Goal: Complete application form

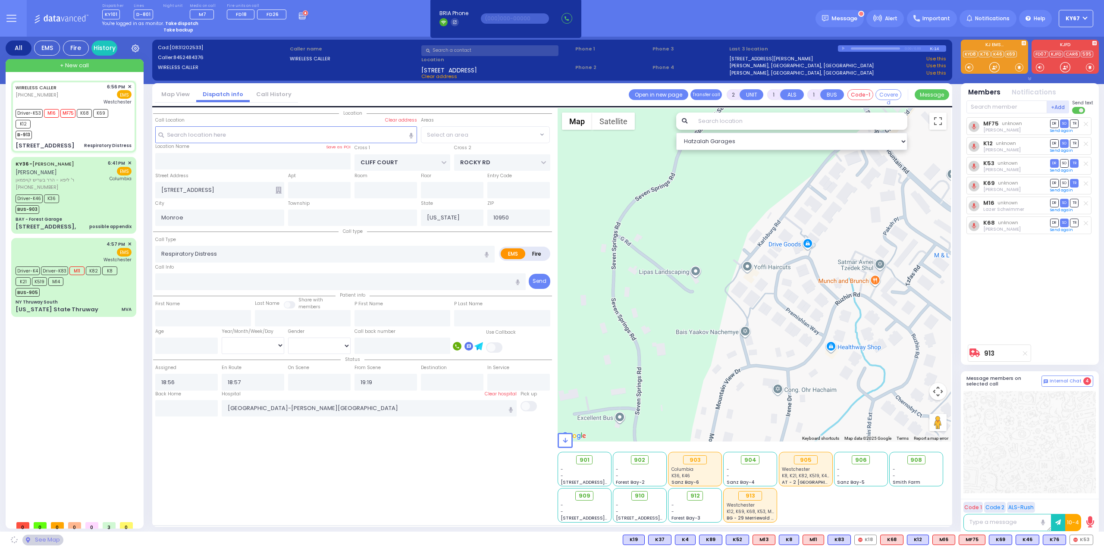
select select
select select "MONROE"
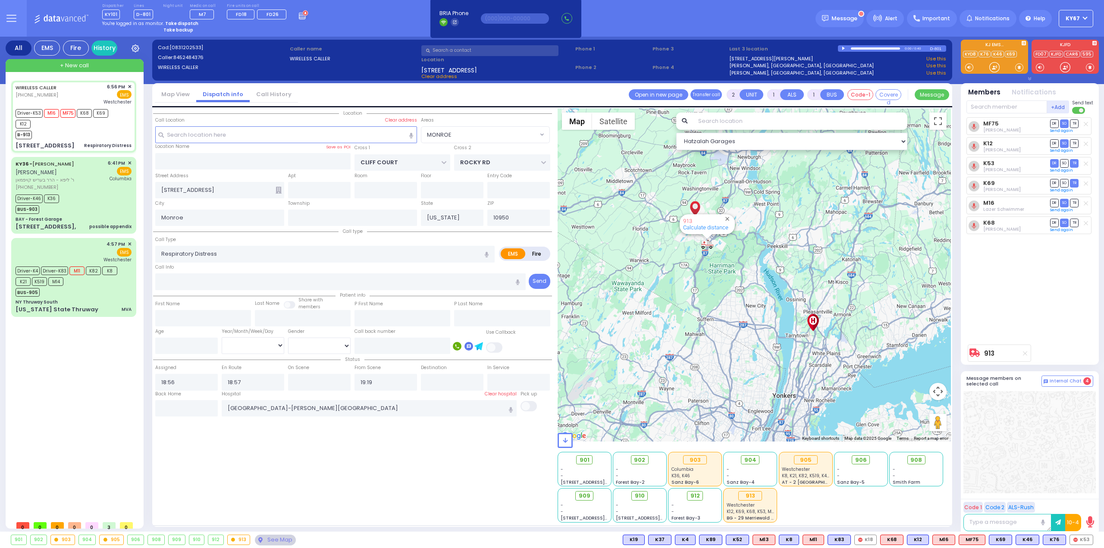
type input "6"
select select
radio input "true"
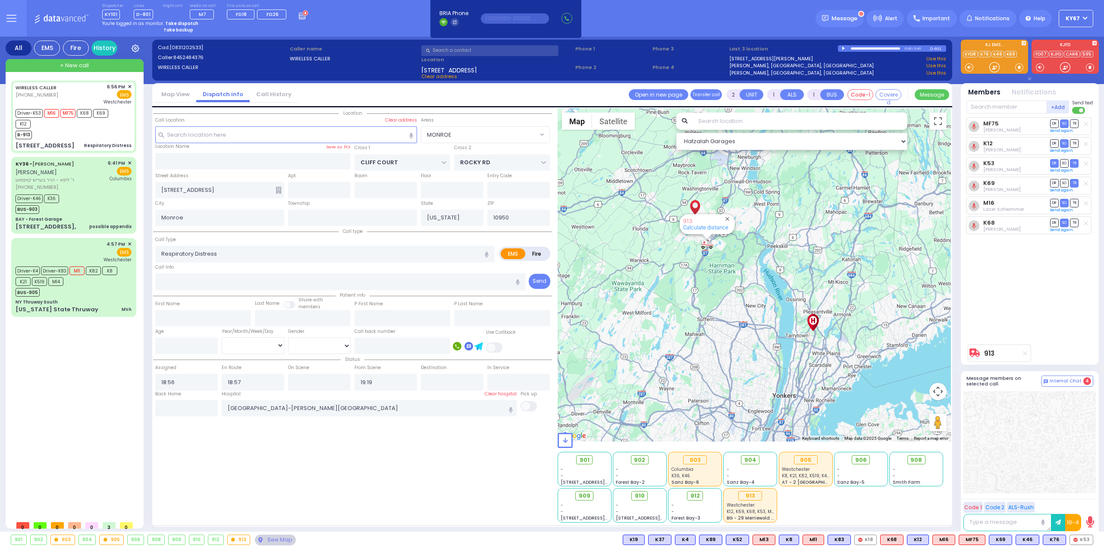
type input "Unknown"
select select "Year"
select select "Hatzalah Garages"
select select "MONROE"
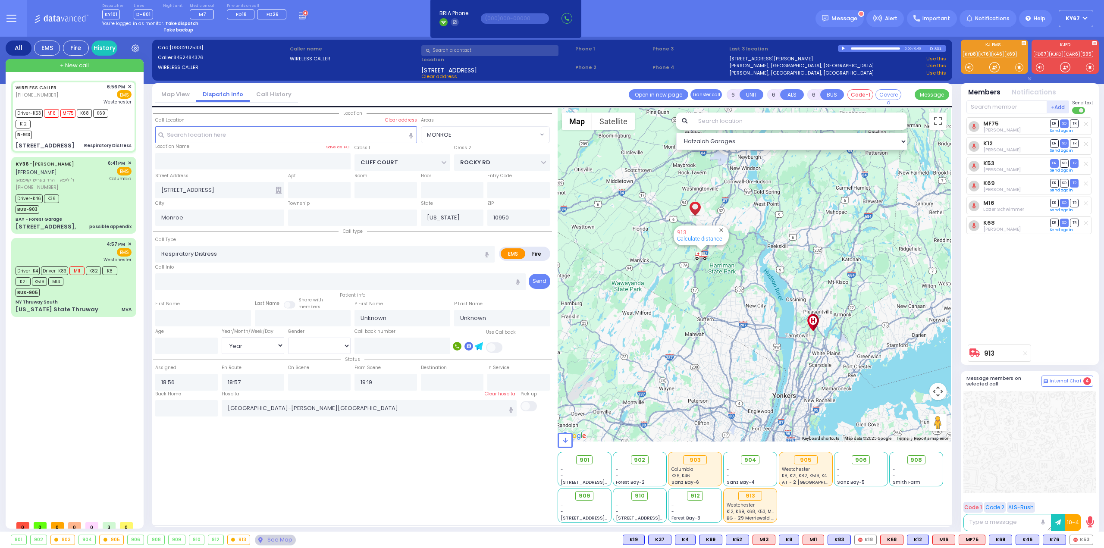
select select
radio input "true"
type input "Wolf"
type input "Weinstock"
type input "13"
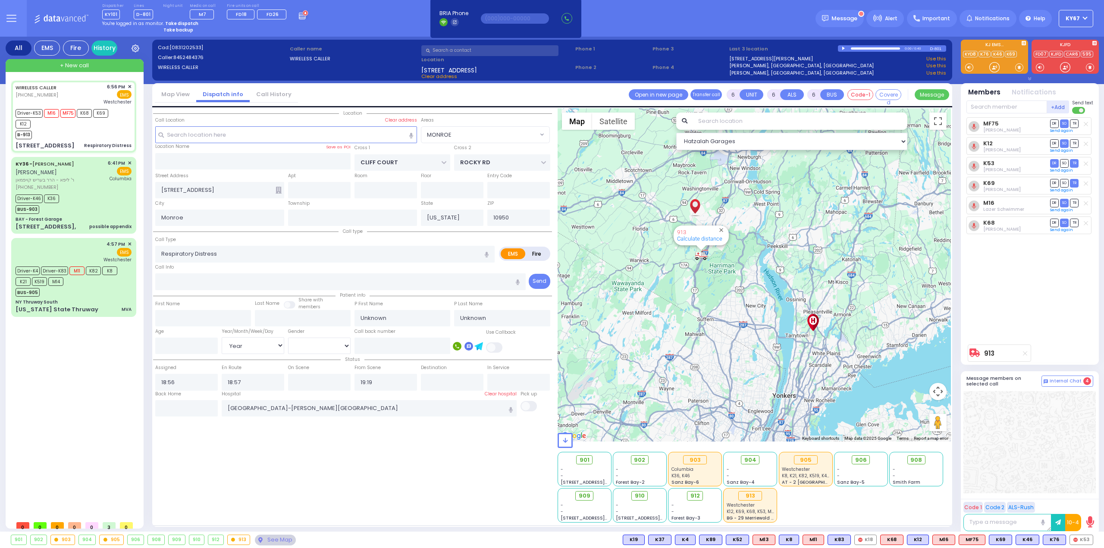
select select "Year"
select select "[DEMOGRAPHIC_DATA]"
select select "Hatzalah Garages"
select select "MONROE"
select select
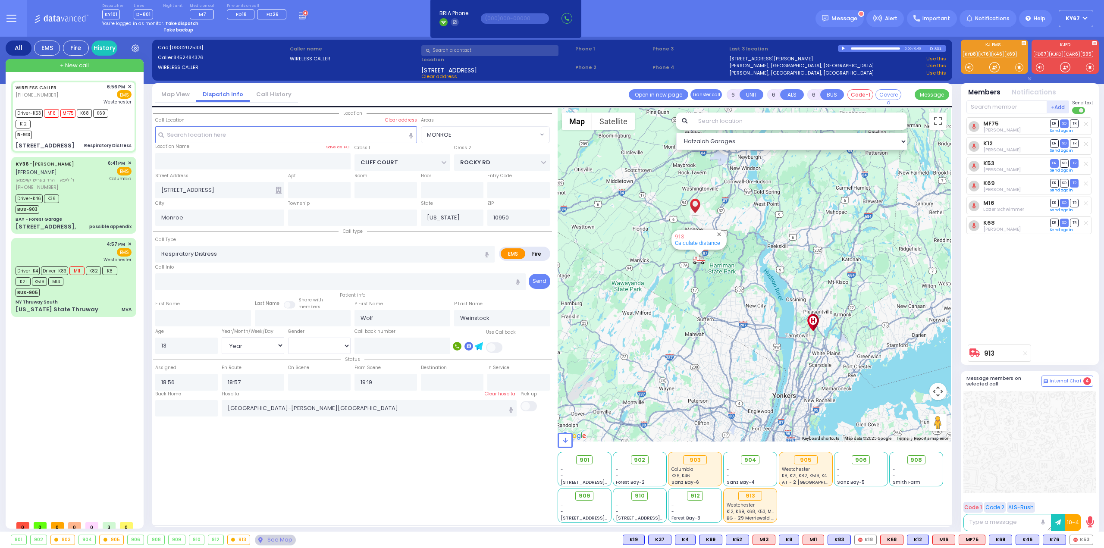
radio input "true"
select select "Year"
select select "[DEMOGRAPHIC_DATA]"
type input "18:59"
select select "Hatzalah Garages"
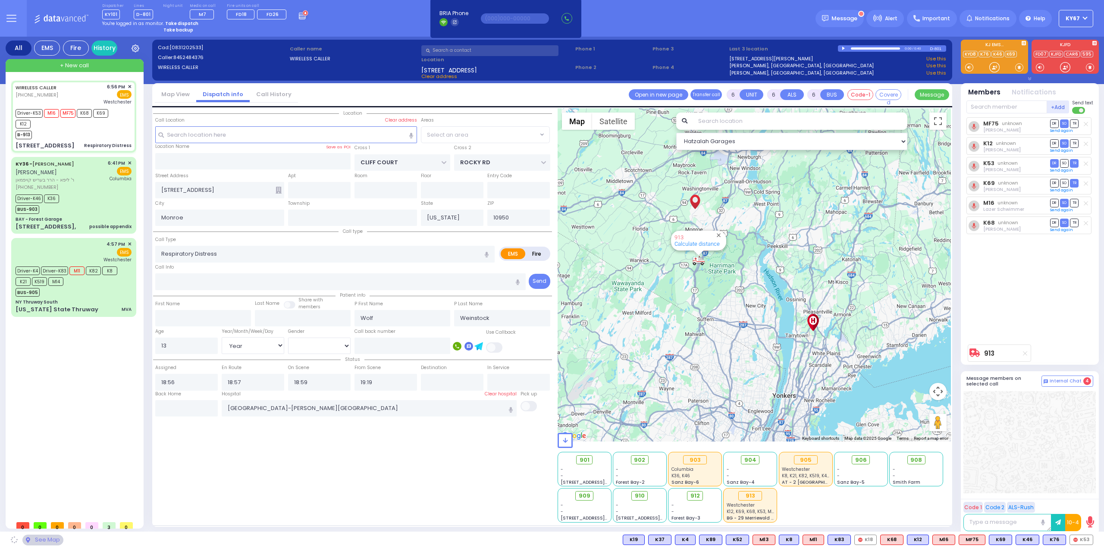
select select "MONROE"
select select
radio input "true"
select select "Year"
select select "[DEMOGRAPHIC_DATA]"
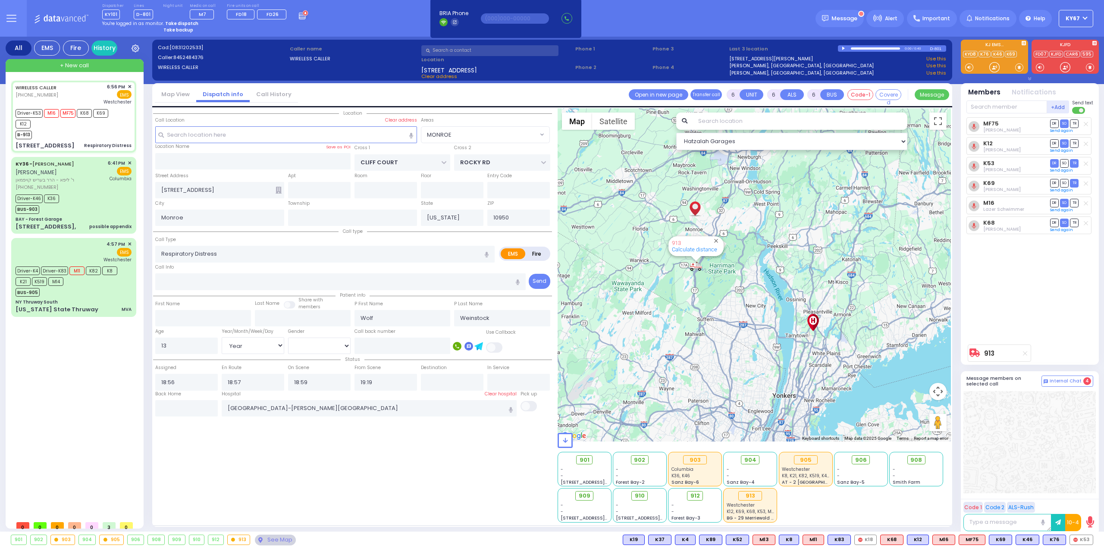
select select "Hatzalah Garages"
select select "MONROE"
select select
radio input "true"
select select "Year"
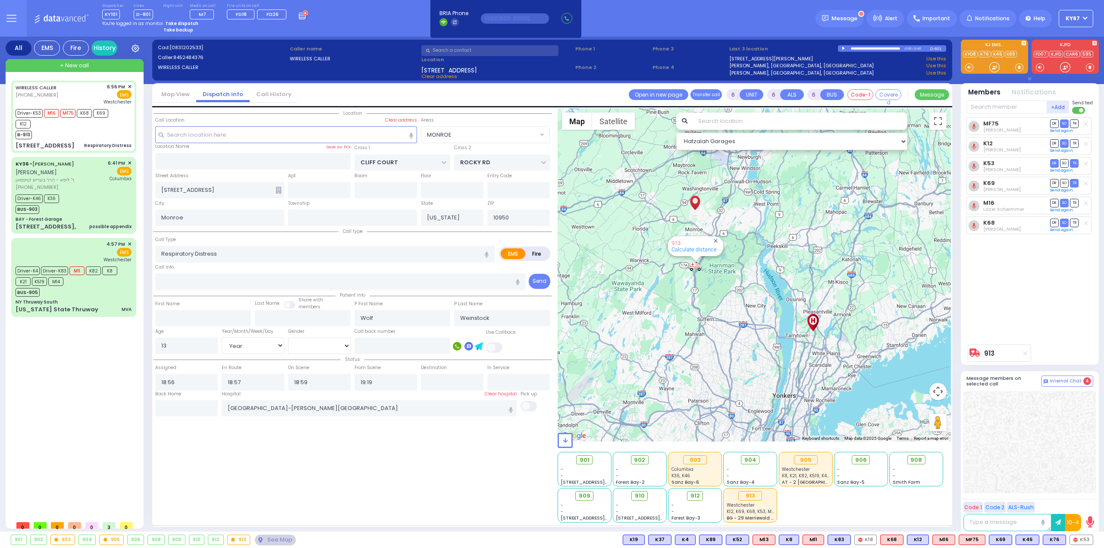
select select "[DEMOGRAPHIC_DATA]"
select select "Hatzalah Garages"
select select "MONROE"
select select
radio input "true"
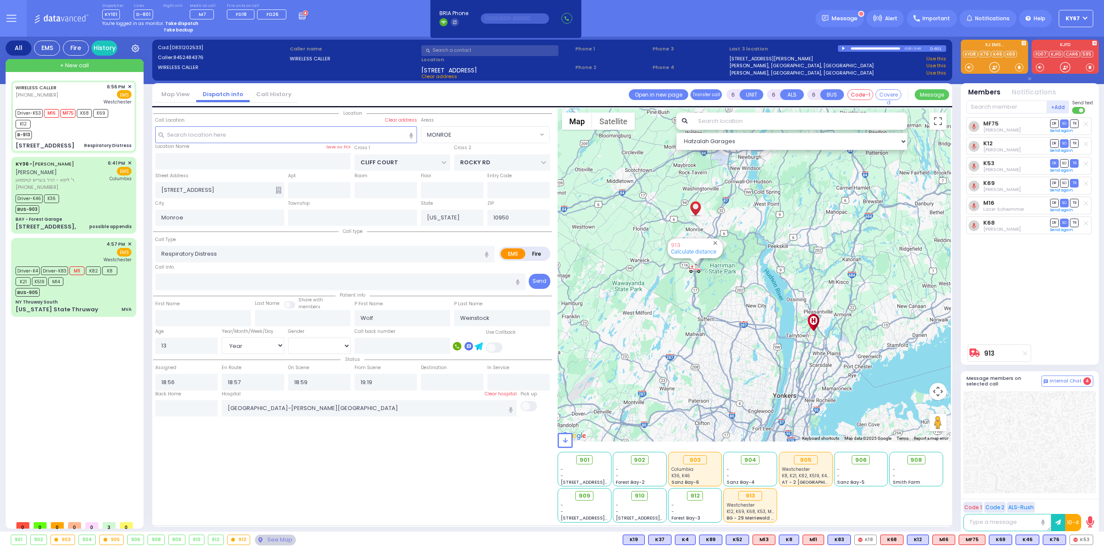
select select "Year"
select select "[DEMOGRAPHIC_DATA]"
select select "Hatzalah Garages"
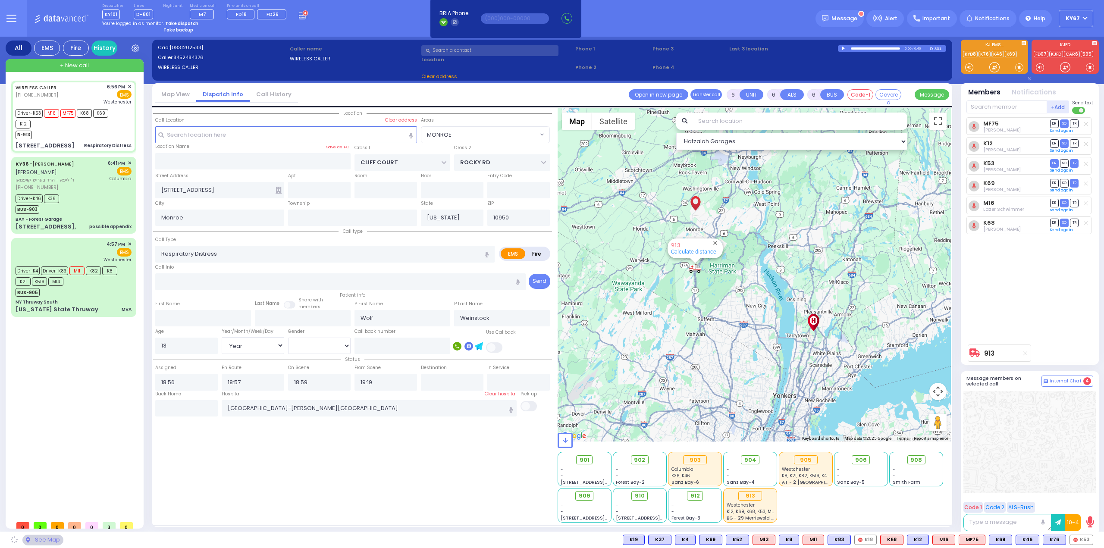
select select
radio input "true"
select select "Year"
select select "[DEMOGRAPHIC_DATA]"
select select "Hatzalah Garages"
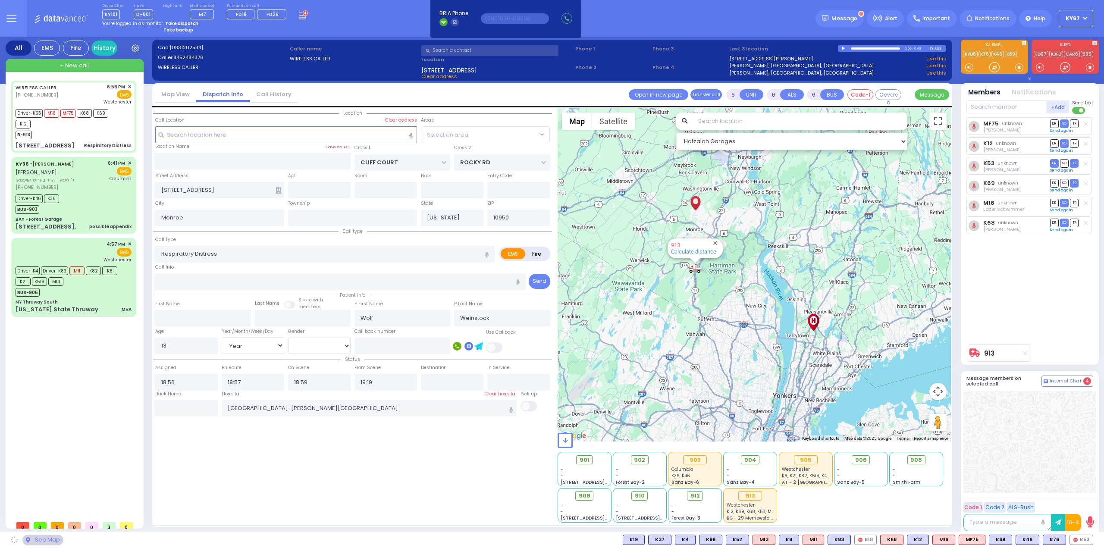
select select "MONROE"
select select
radio input "true"
select select "Year"
select select "[DEMOGRAPHIC_DATA]"
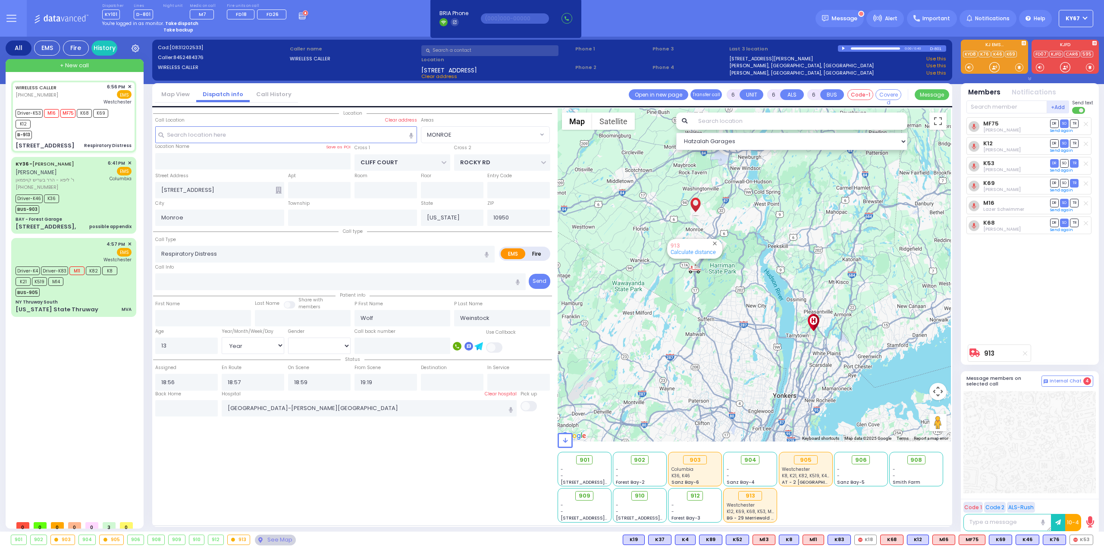
select select "Hatzalah Garages"
select select "MONROE"
select select
radio input "true"
select select "Year"
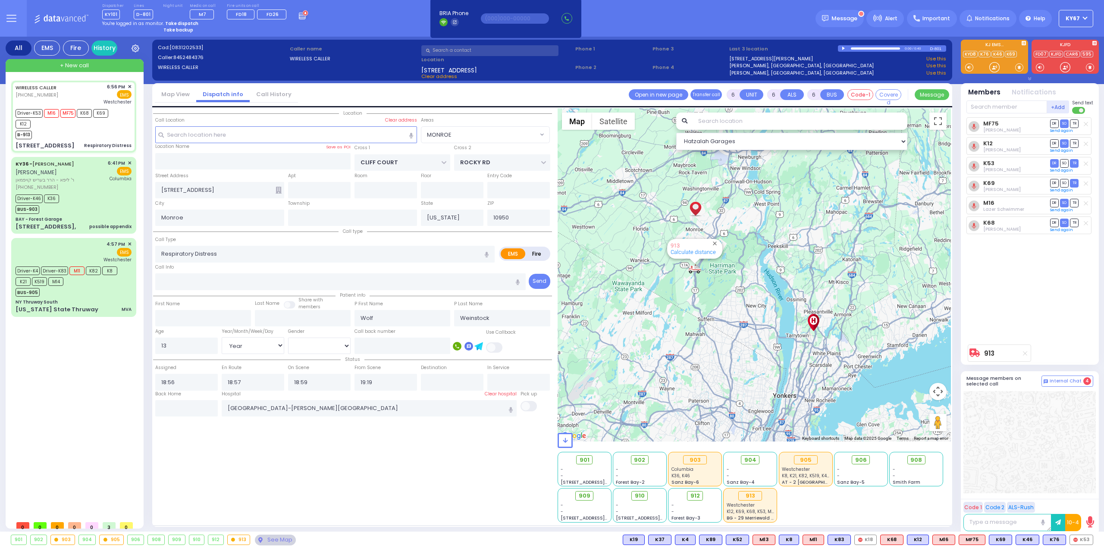
select select "[DEMOGRAPHIC_DATA]"
select select "Hatzalah Garages"
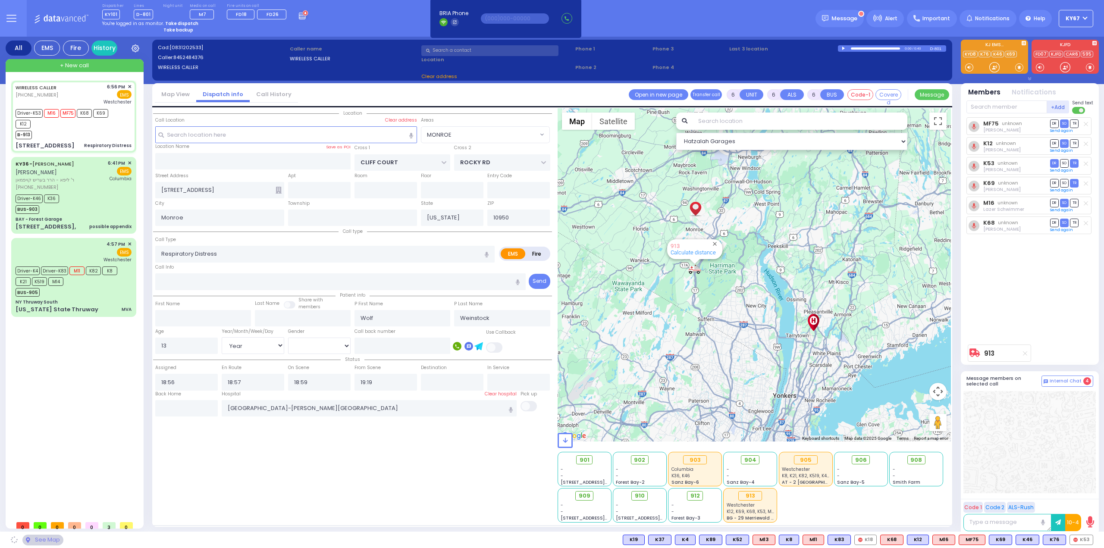
select select "MONROE"
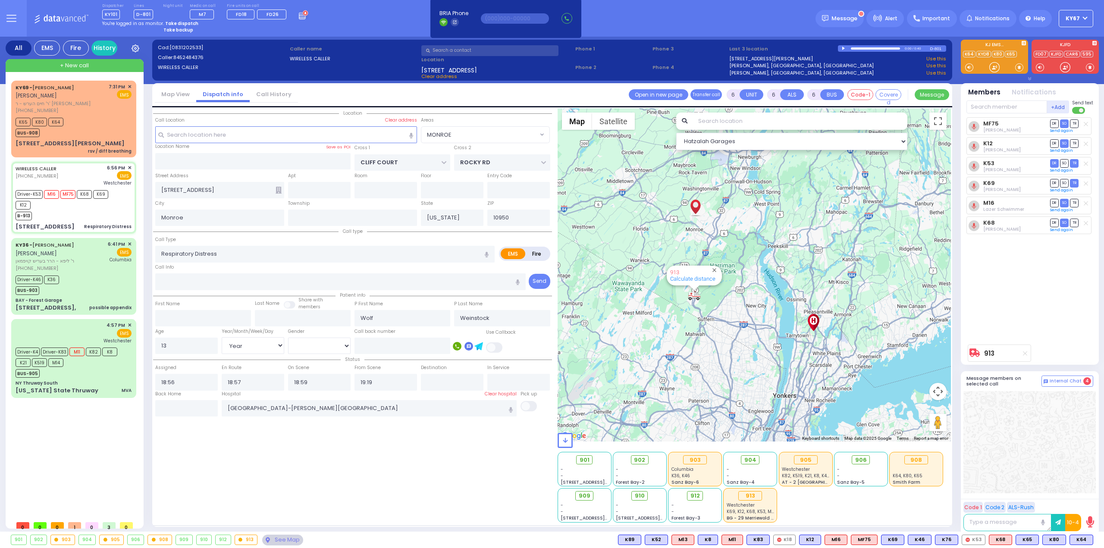
select select
radio input "true"
select select "Year"
select select "[DEMOGRAPHIC_DATA]"
select select "Hatzalah Garages"
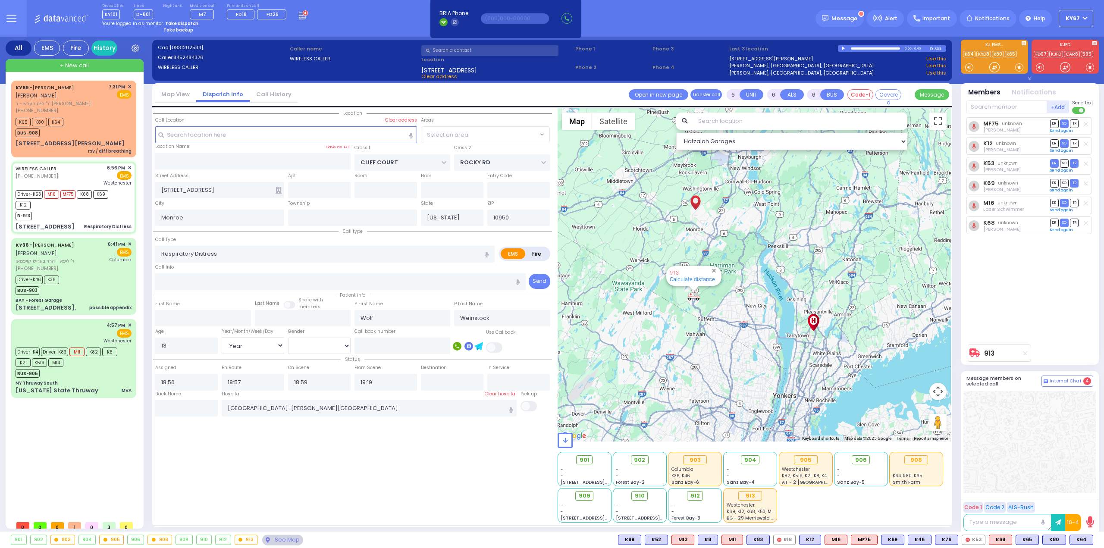
select select "MONROE"
select select
radio input "true"
select select "Year"
select select "[DEMOGRAPHIC_DATA]"
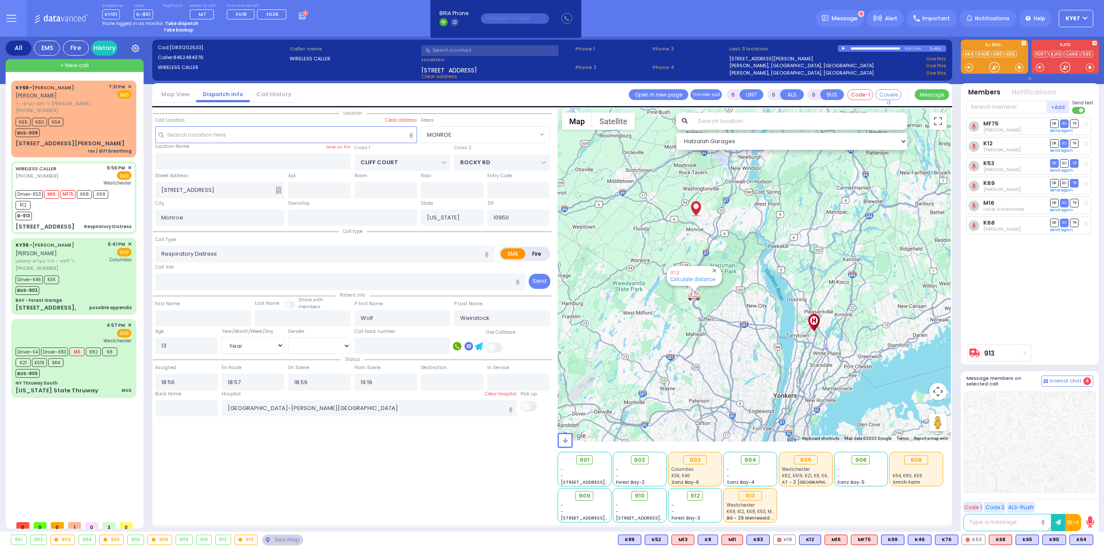
select select "Hatzalah Garages"
select select "MONROE"
select select
radio input "true"
select select "Year"
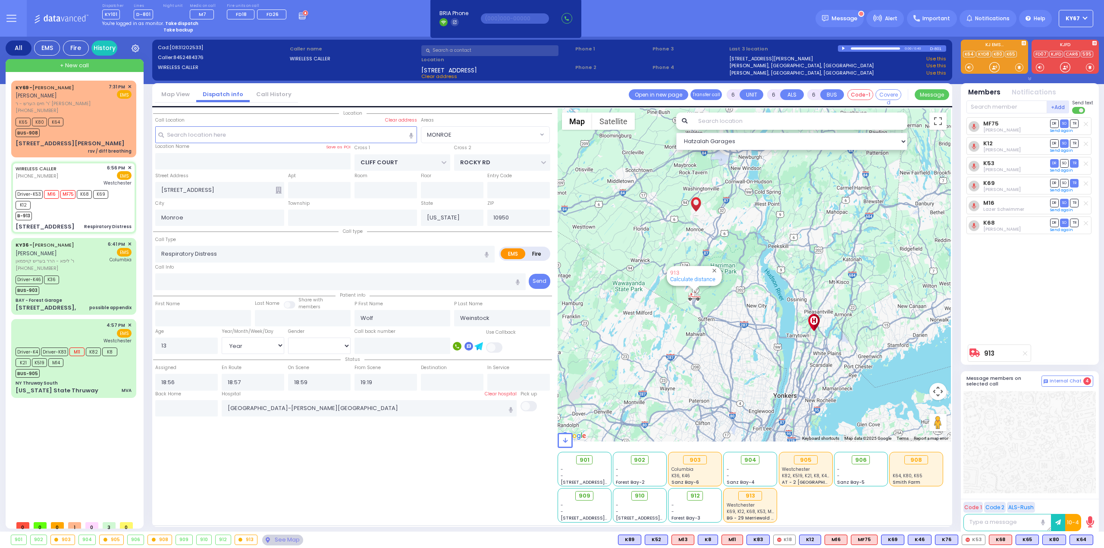
select select "[DEMOGRAPHIC_DATA]"
select select "Hatzalah Garages"
select select "MONROE"
select select
radio input "true"
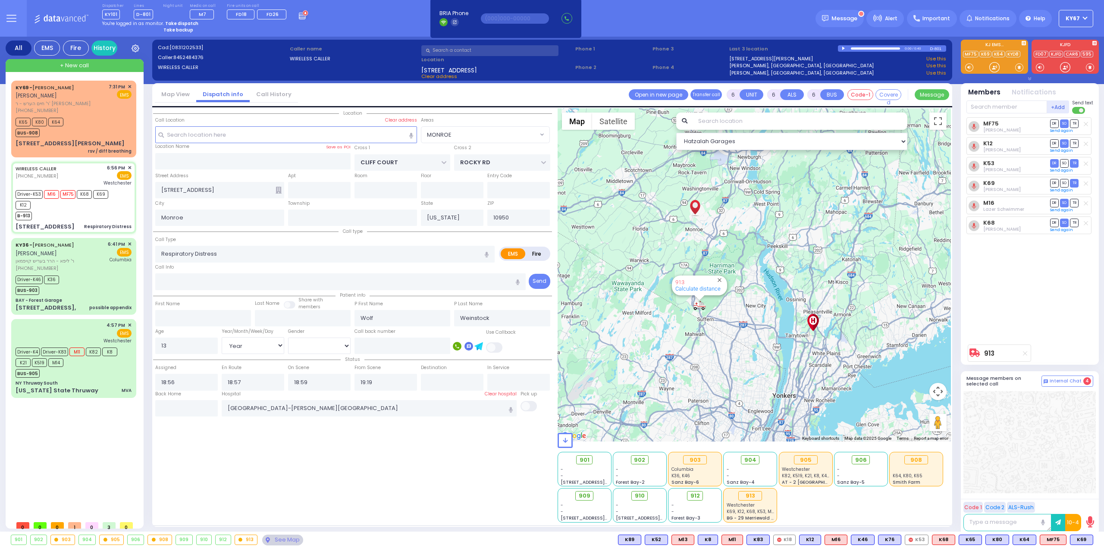
select select "Year"
select select "[DEMOGRAPHIC_DATA]"
select select "Hatzalah Garages"
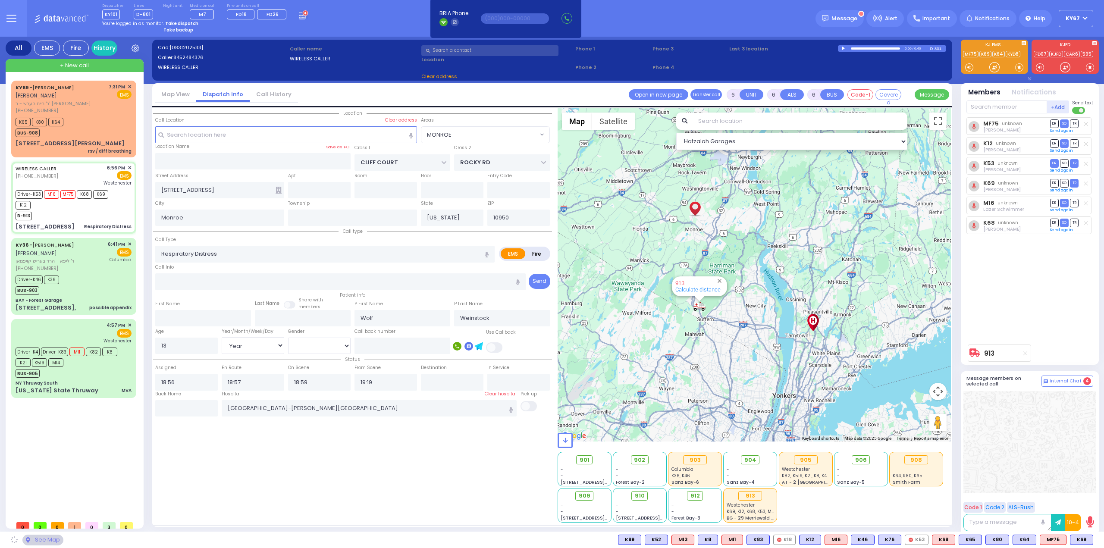
select select "MONROE"
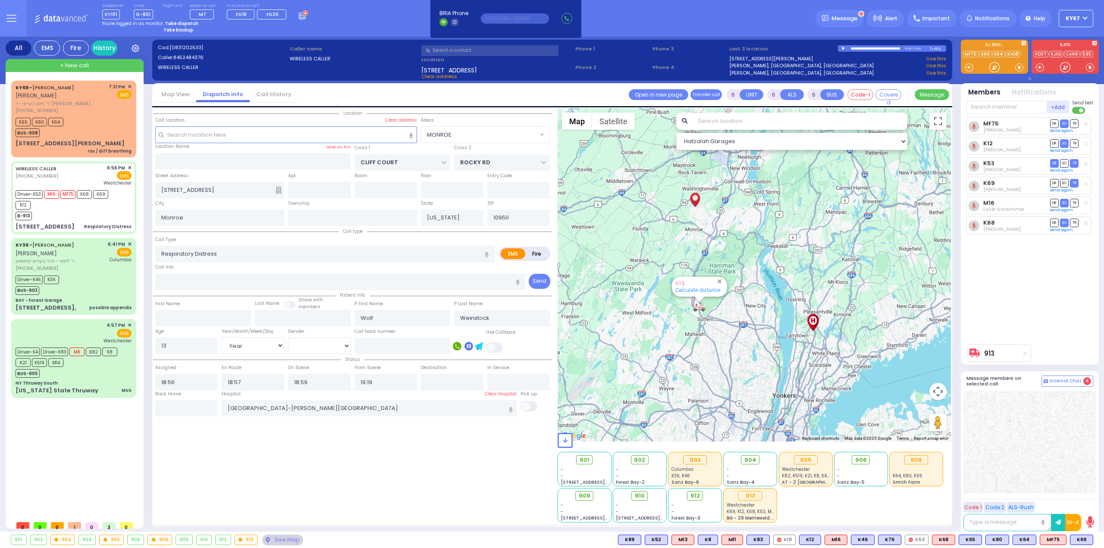
select select
radio input "true"
select select "Year"
select select "[DEMOGRAPHIC_DATA]"
select select "Hatzalah Garages"
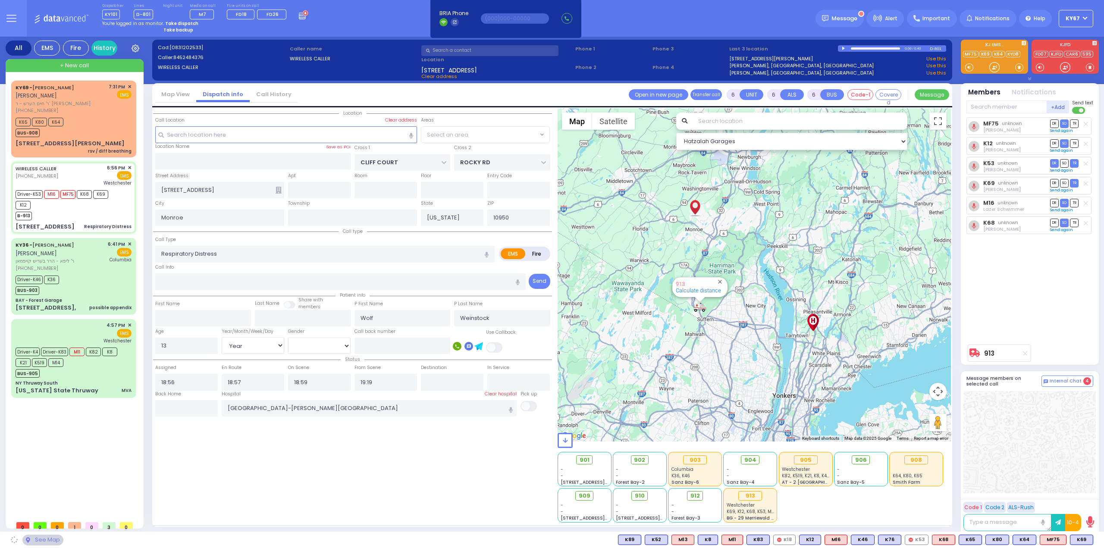
select select "MONROE"
select select
radio input "true"
select select "Year"
select select "[DEMOGRAPHIC_DATA]"
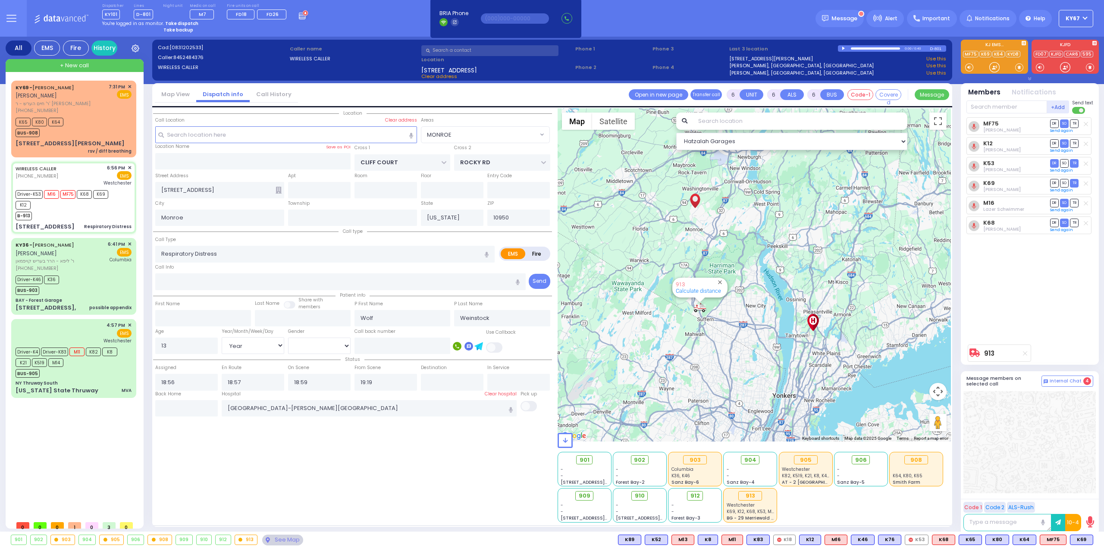
select select "Hatzalah Garages"
select select "MONROE"
select select
radio input "true"
select select "Year"
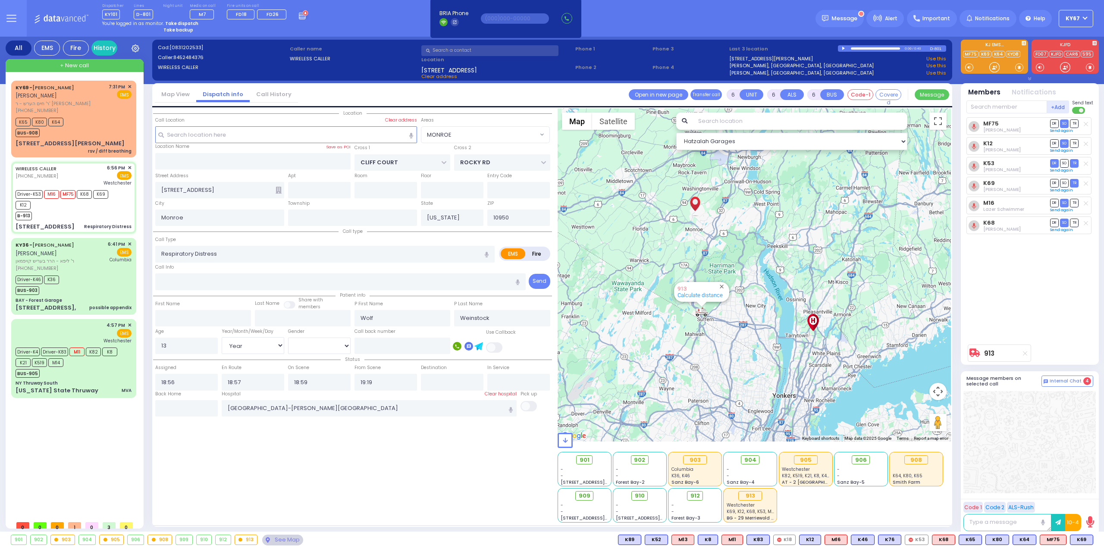
select select "[DEMOGRAPHIC_DATA]"
select select "Hatzalah Garages"
select select "MONROE"
